Goal: Information Seeking & Learning: Understand process/instructions

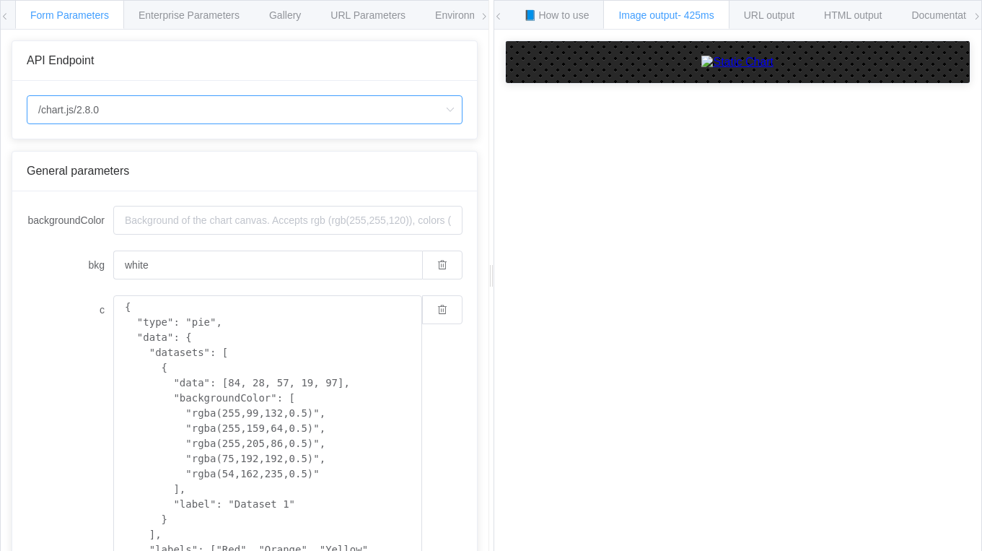
click at [217, 115] on input "/chart.js/2.8.0" at bounding box center [245, 109] width 436 height 29
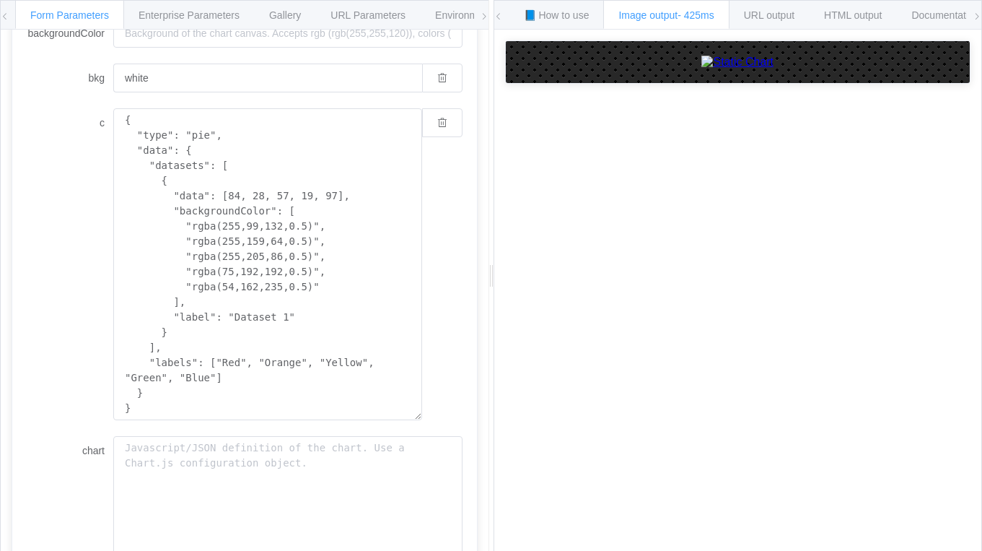
scroll to position [191, 0]
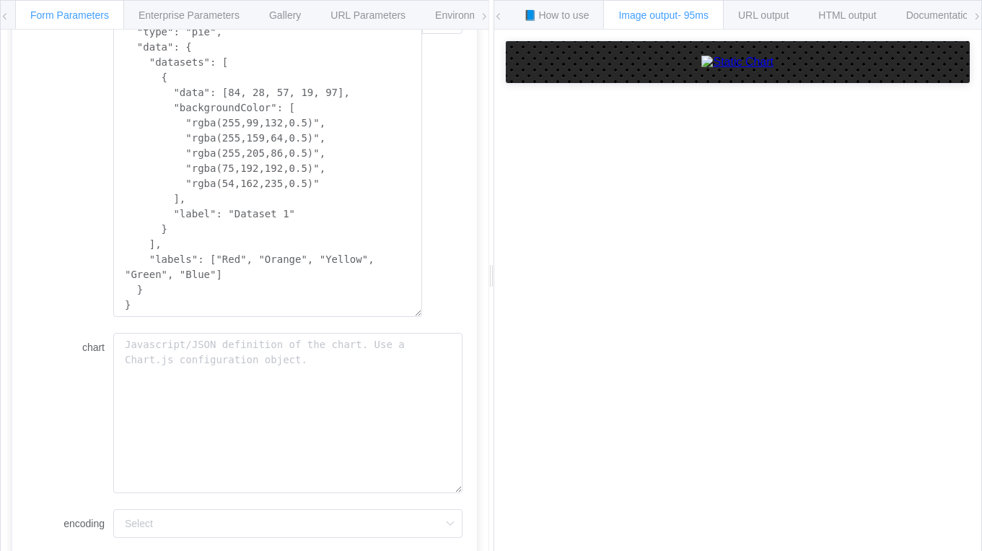
scroll to position [389, 0]
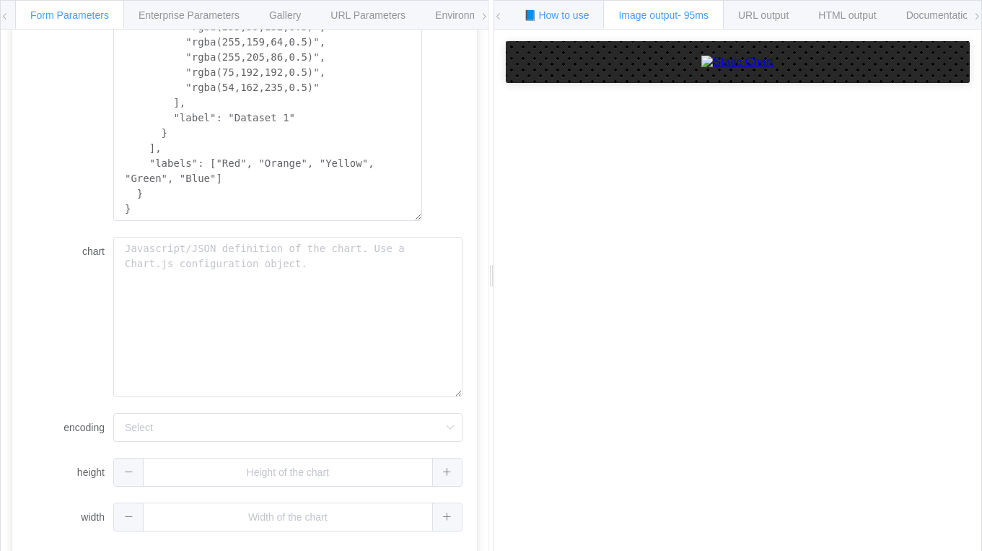
click at [545, 4] on div "📘 How to use" at bounding box center [557, 14] width 96 height 29
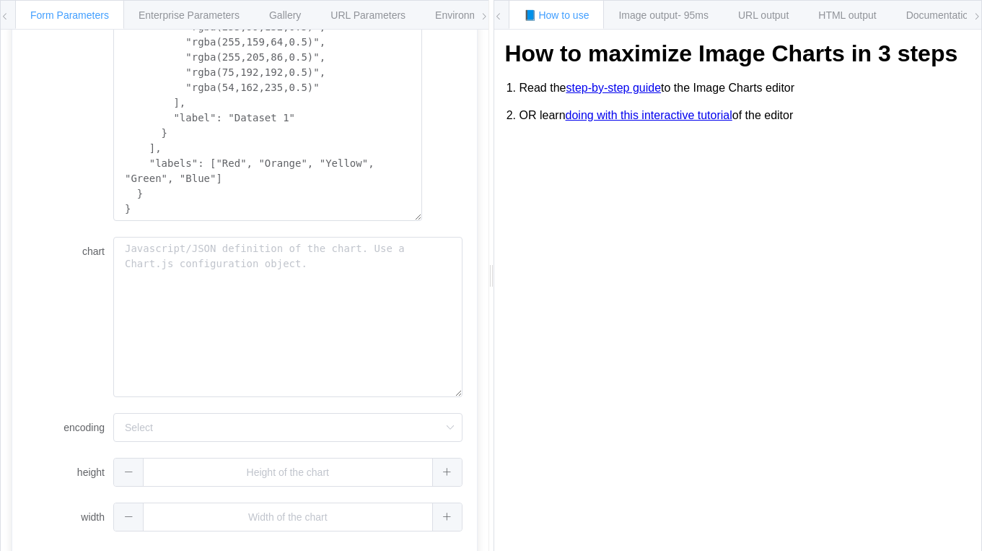
click at [609, 91] on link "step-by-step guide" at bounding box center [613, 88] width 95 height 13
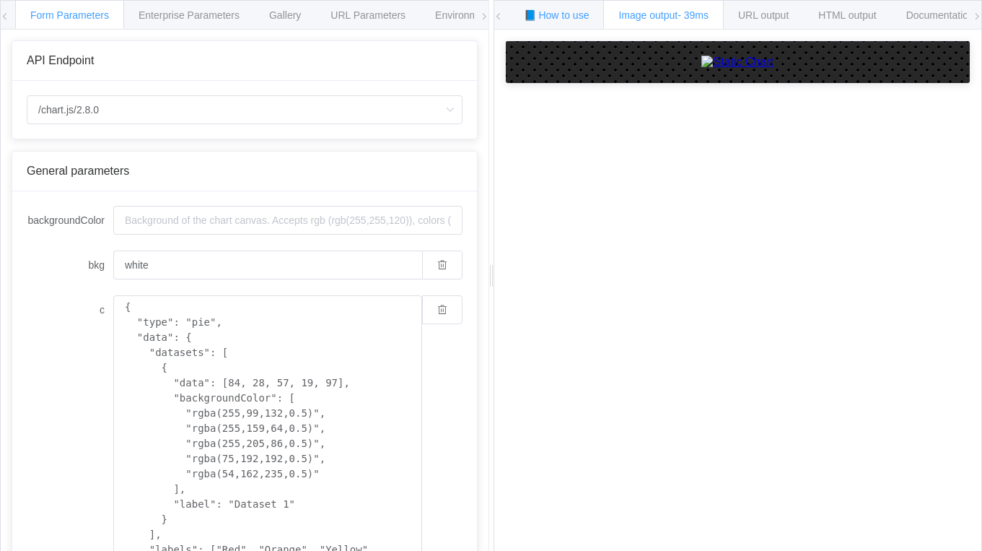
click at [571, 14] on span "📘 How to use" at bounding box center [557, 15] width 66 height 12
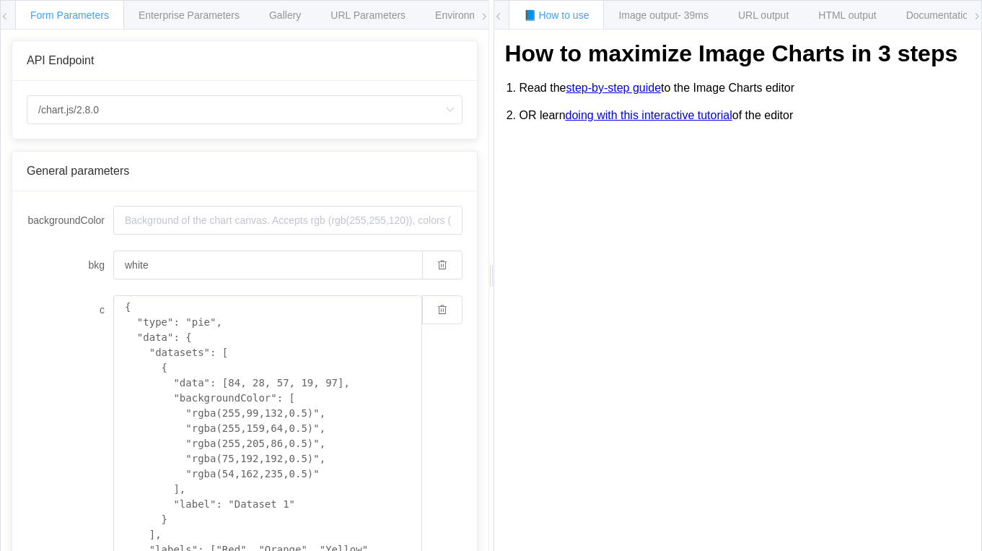
click at [635, 89] on link "step-by-step guide" at bounding box center [613, 88] width 95 height 13
